Goal: Find specific page/section: Find specific page/section

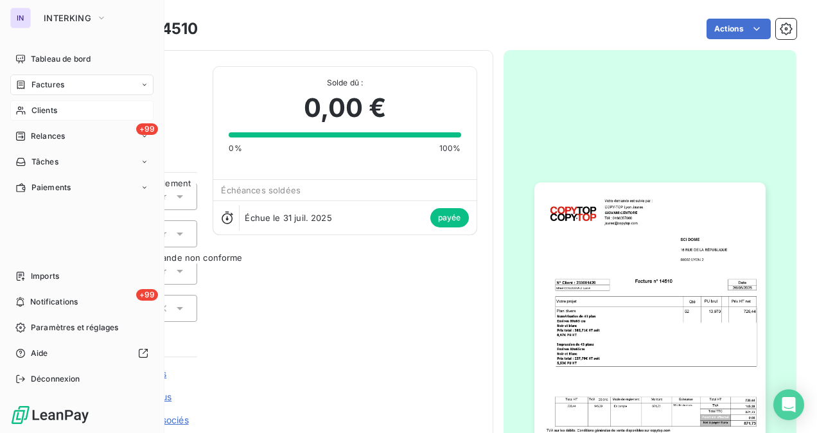
click at [55, 107] on span "Clients" at bounding box center [44, 111] width 26 height 12
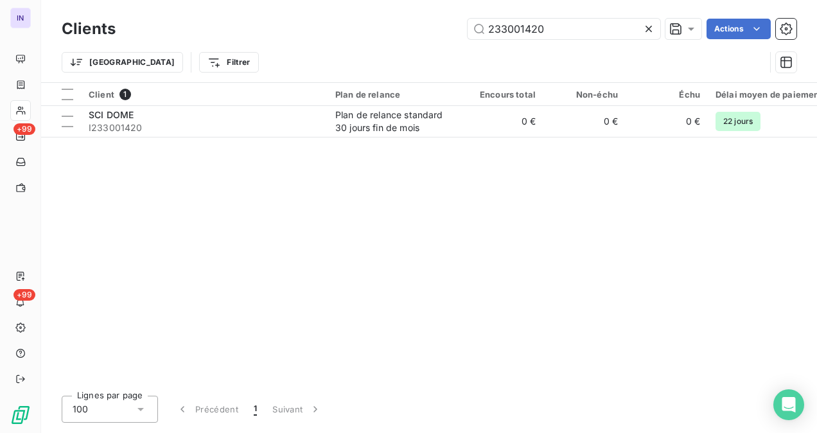
drag, startPoint x: 564, startPoint y: 31, endPoint x: 428, endPoint y: 30, distance: 136.1
click at [428, 30] on div "233001420 Actions" at bounding box center [463, 29] width 665 height 21
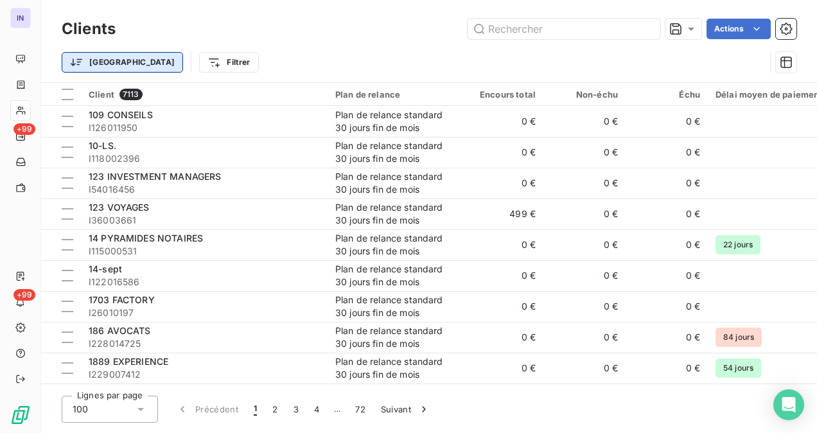
click at [101, 68] on html "IN +99 +99 Clients Actions Trier Filtrer Client 7113 Plan de relance Encours to…" at bounding box center [408, 216] width 817 height 433
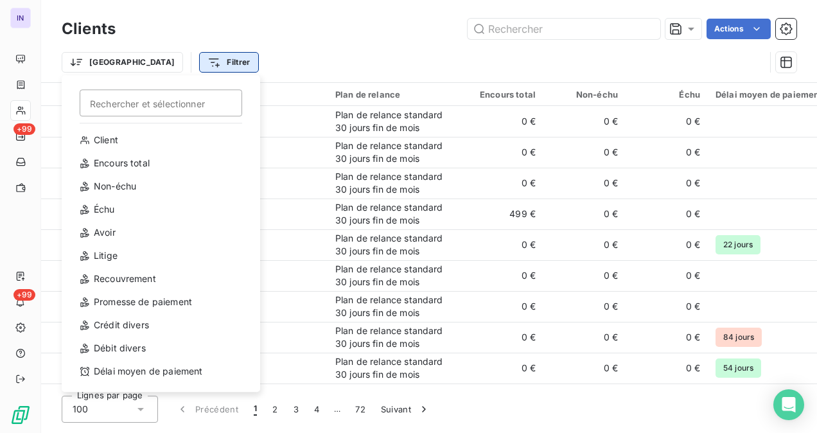
click at [172, 64] on html "IN +99 +99 Clients Actions Trier Rechercher et sélectionner Client Encours tota…" at bounding box center [408, 216] width 817 height 433
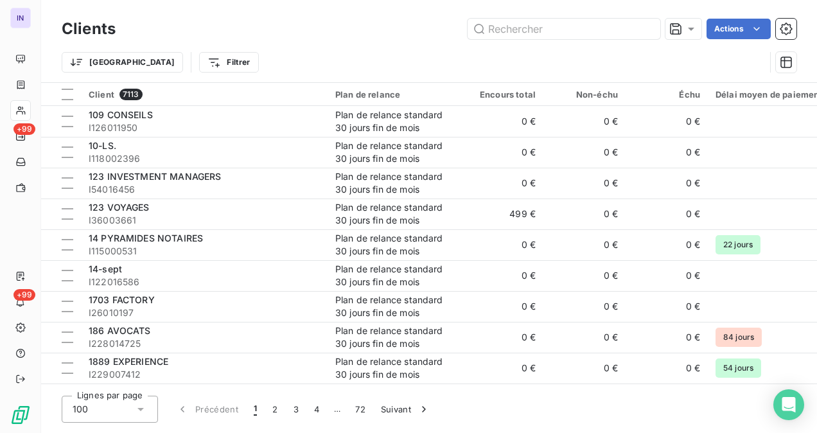
click at [167, 59] on html "IN +99 +99 Clients Actions Trier Filtrer Client 7113 Plan de relance Encours to…" at bounding box center [408, 216] width 817 height 433
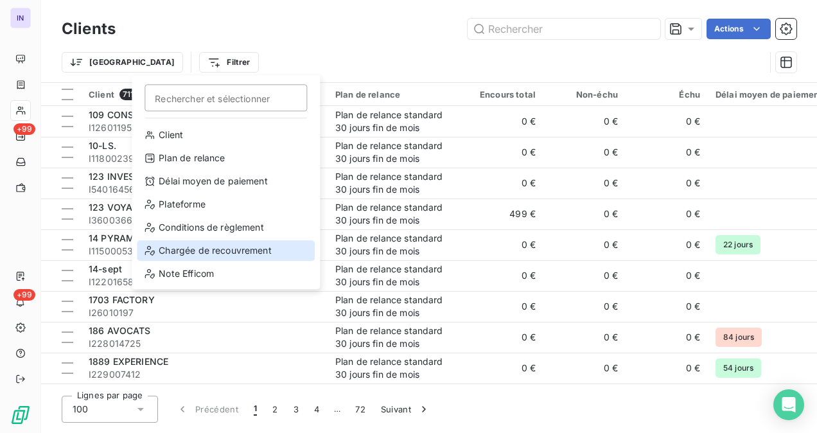
click at [221, 249] on div "Chargée de recouvrement" at bounding box center [226, 250] width 178 height 21
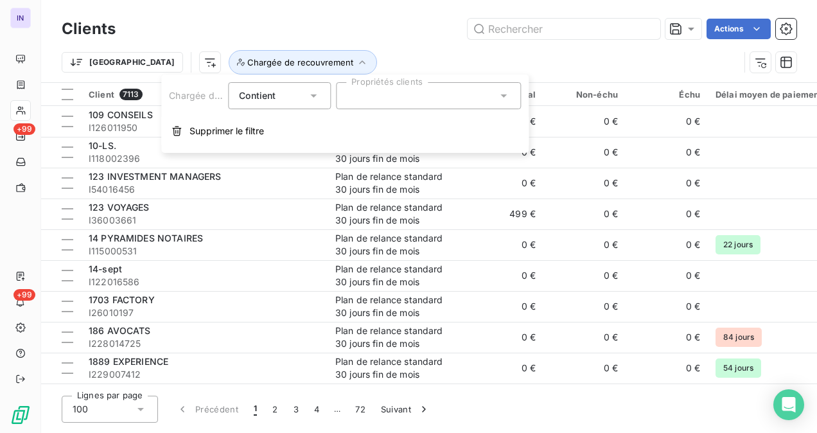
click at [410, 91] on div at bounding box center [428, 95] width 185 height 27
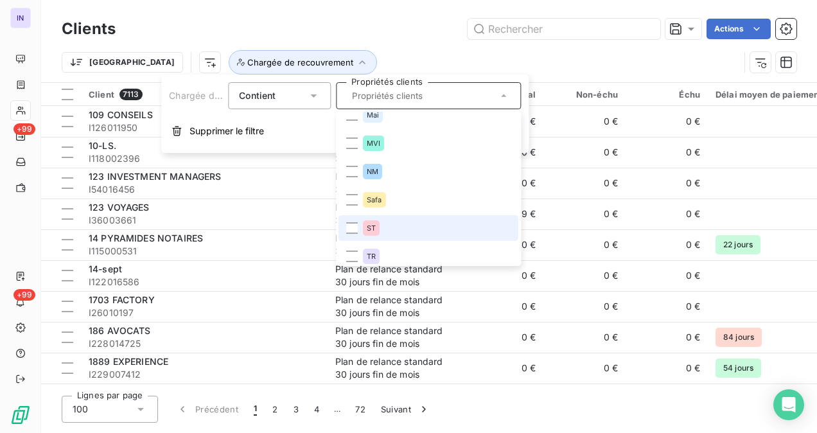
scroll to position [18, 0]
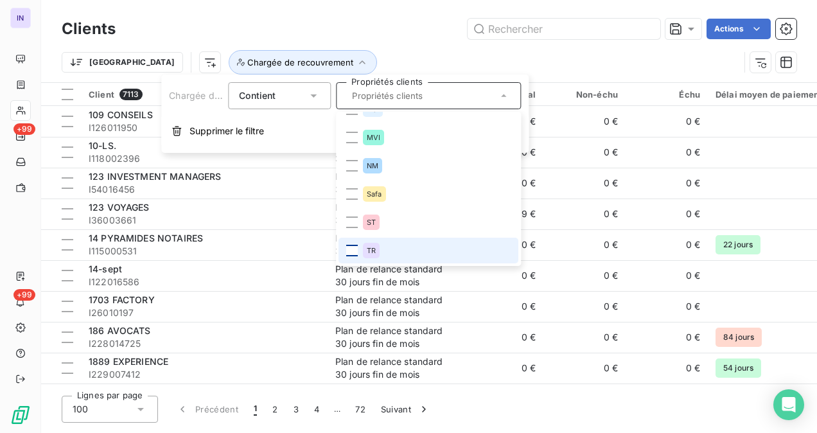
click at [354, 252] on div at bounding box center [352, 251] width 12 height 12
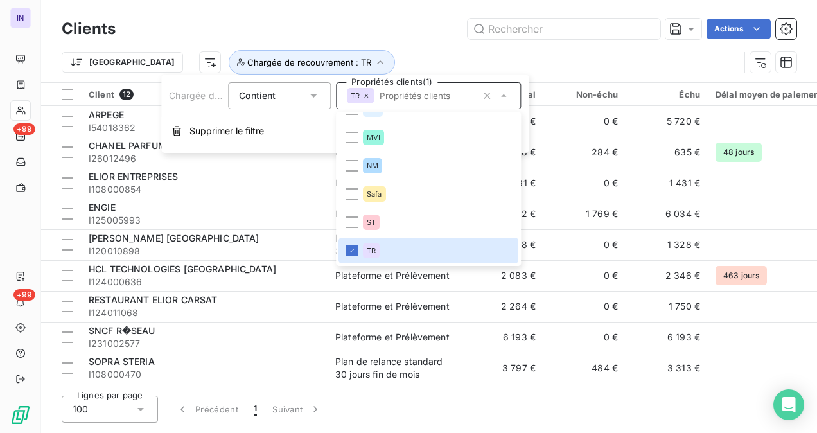
click at [331, 15] on div "Clients Actions" at bounding box center [429, 28] width 735 height 27
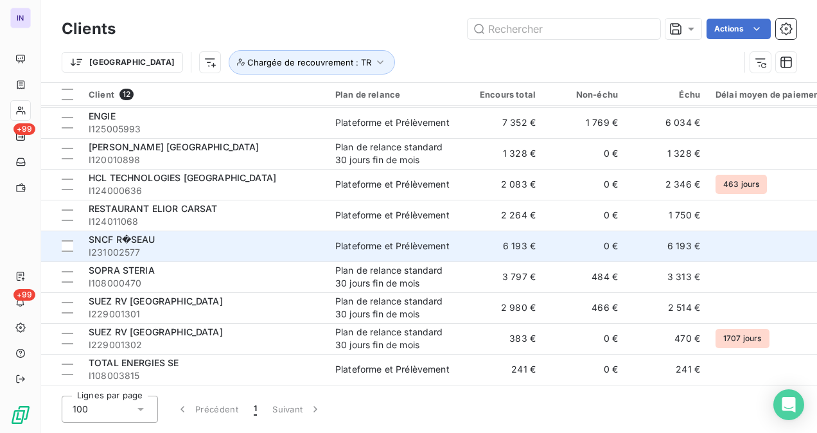
scroll to position [0, 0]
